Goal: Transaction & Acquisition: Book appointment/travel/reservation

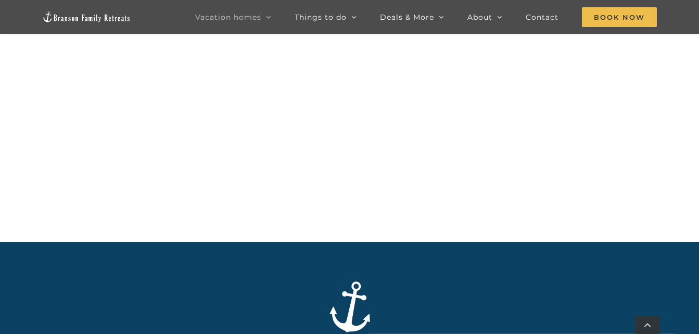
scroll to position [599, 0]
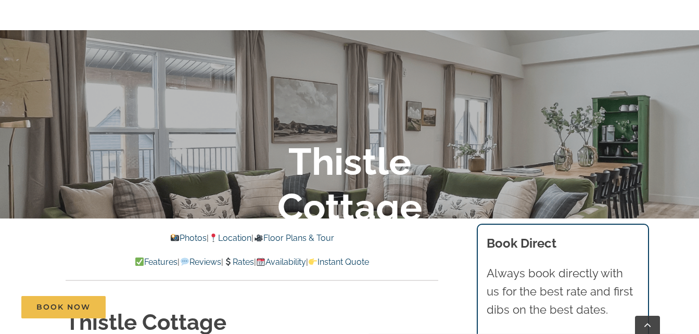
scroll to position [156, 0]
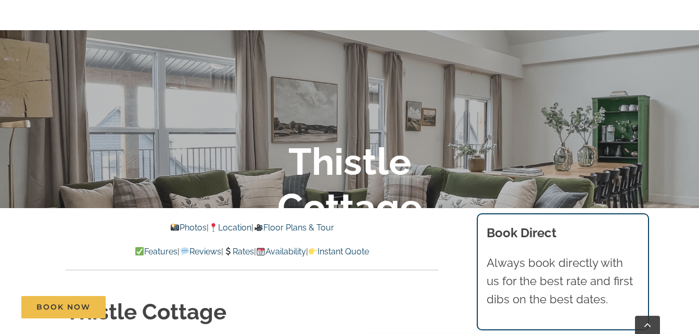
click at [181, 228] on link "Photos" at bounding box center [188, 228] width 36 height 10
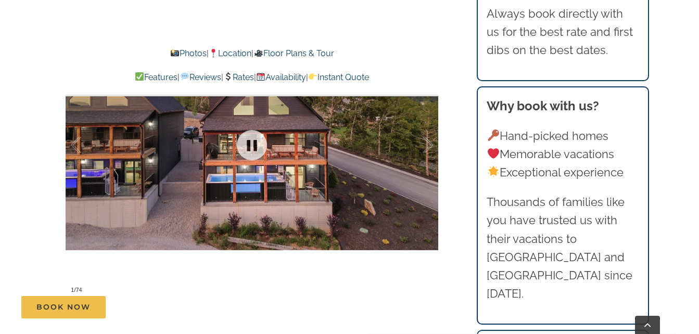
scroll to position [740, 0]
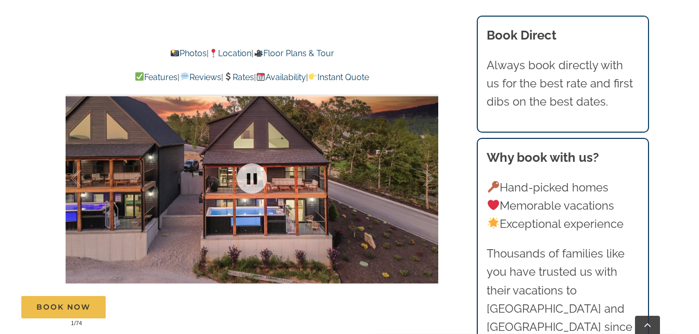
click at [341, 201] on div at bounding box center [252, 179] width 373 height 306
click at [254, 181] on link at bounding box center [252, 179] width 42 height 42
click at [349, 212] on div at bounding box center [252, 179] width 373 height 306
click at [427, 180] on div at bounding box center [417, 178] width 32 height 65
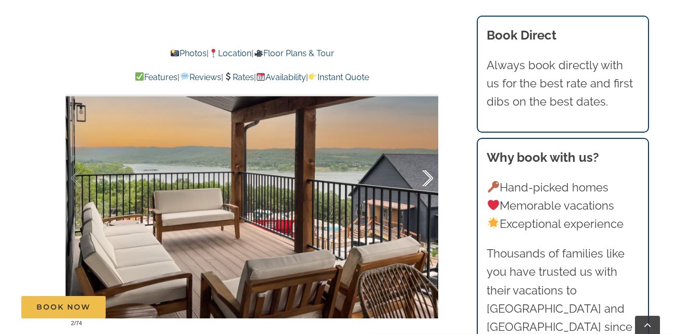
click at [427, 180] on div at bounding box center [417, 178] width 32 height 65
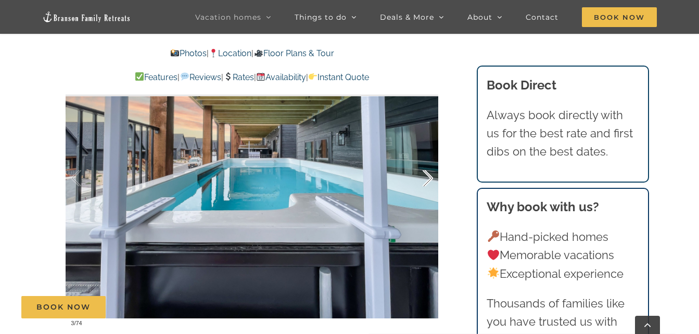
click at [427, 180] on div at bounding box center [417, 178] width 32 height 65
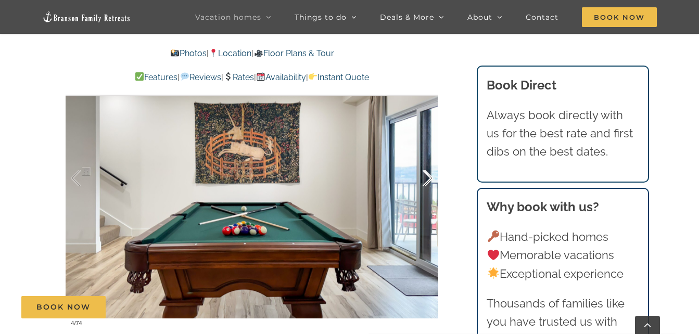
click at [427, 180] on div at bounding box center [417, 178] width 32 height 65
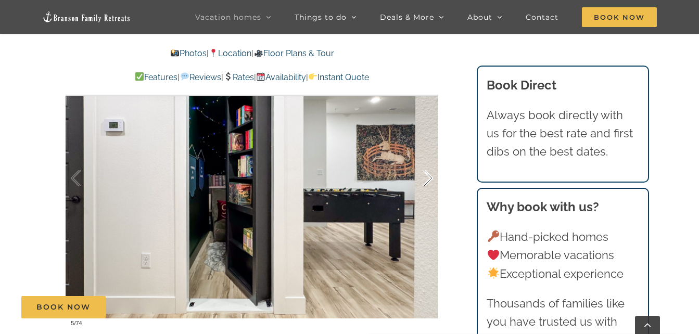
click at [427, 179] on div at bounding box center [417, 178] width 32 height 65
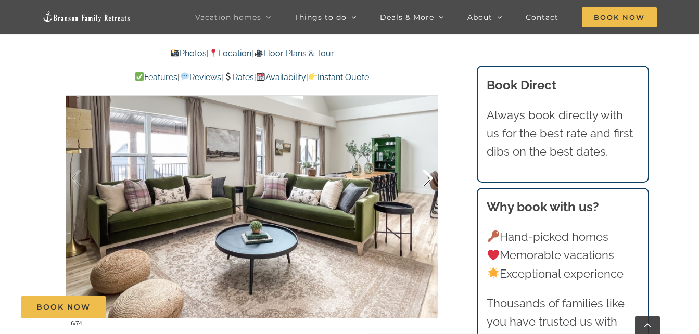
click at [427, 179] on div at bounding box center [417, 178] width 32 height 65
